Goal: Find contact information: Find contact information

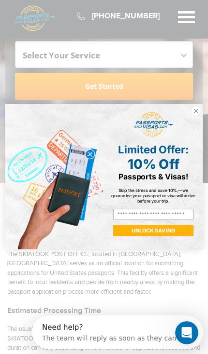
click at [197, 115] on circle "Close dialog" at bounding box center [195, 111] width 9 height 9
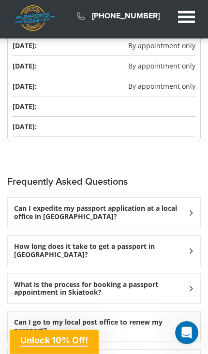
scroll to position [1033, 0]
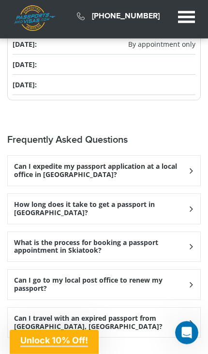
click at [174, 201] on h3 "How long does it take to get a passport in [GEOGRAPHIC_DATA]?" at bounding box center [100, 209] width 173 height 16
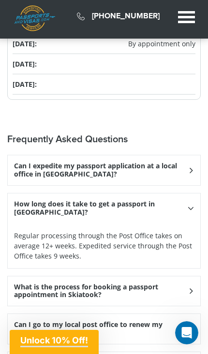
click at [184, 162] on h3 "Can I expedite my passport application at a local office in [GEOGRAPHIC_DATA]?" at bounding box center [100, 170] width 173 height 16
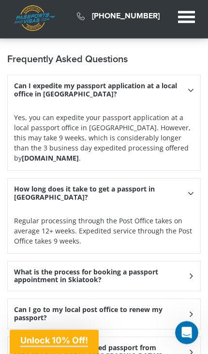
scroll to position [1154, 0]
click at [78, 154] on strong "[DOMAIN_NAME]" at bounding box center [50, 158] width 57 height 9
click at [70, 158] on div "Yes, you can expedite your passport application at a local passport office in S…" at bounding box center [104, 137] width 192 height 65
click at [72, 154] on strong "[DOMAIN_NAME]" at bounding box center [50, 158] width 57 height 9
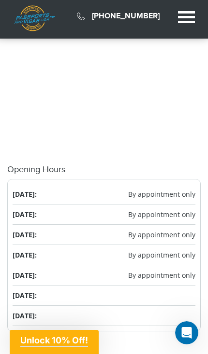
scroll to position [826, 0]
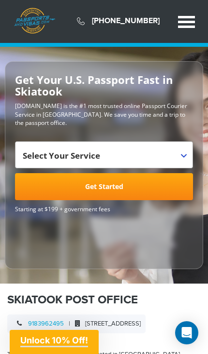
click at [51, 321] on link "9183962495" at bounding box center [46, 324] width 36 height 8
